Goal: Navigation & Orientation: Find specific page/section

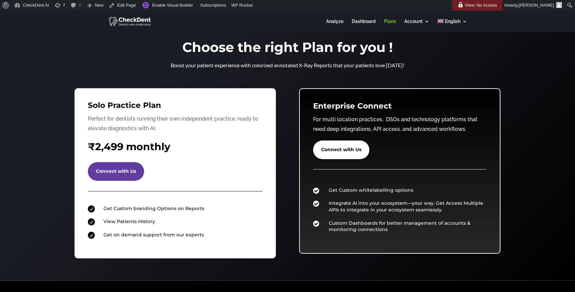
click at [134, 21] on img at bounding box center [130, 21] width 43 height 11
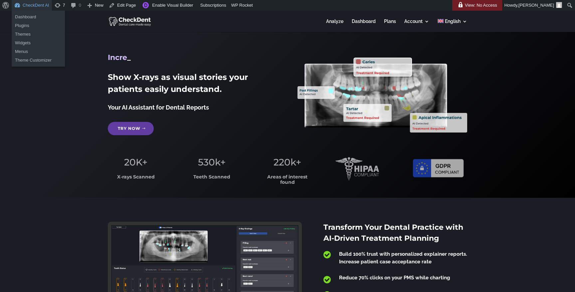
click at [28, 4] on link "CheckDent AI" at bounding box center [32, 5] width 40 height 11
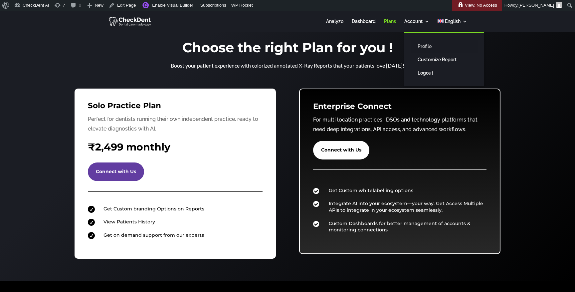
click at [422, 45] on link "Profile" at bounding box center [444, 46] width 67 height 13
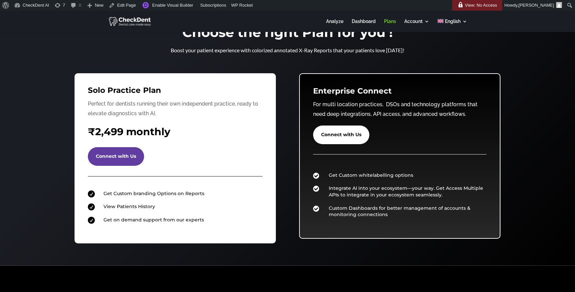
scroll to position [14, 0]
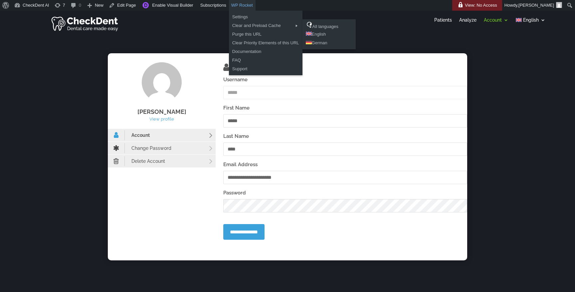
click at [254, 26] on div "Clear and Preload Cache" at bounding box center [266, 25] width 74 height 9
click at [321, 25] on link "All languages" at bounding box center [329, 25] width 53 height 9
